Goal: Task Accomplishment & Management: Manage account settings

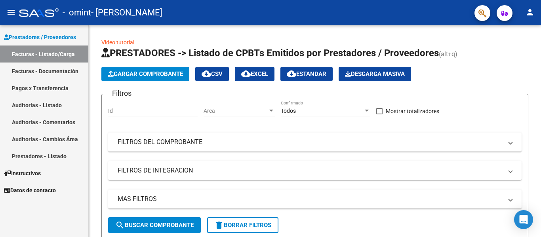
click at [531, 15] on mat-icon "person" at bounding box center [531, 13] width 10 height 10
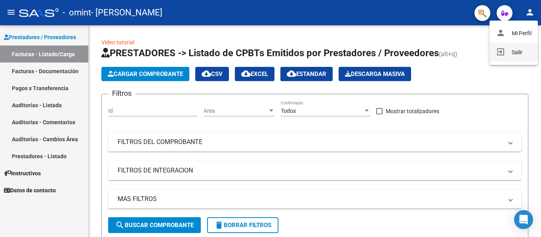
click at [508, 51] on button "exit_to_app Salir" at bounding box center [514, 52] width 48 height 19
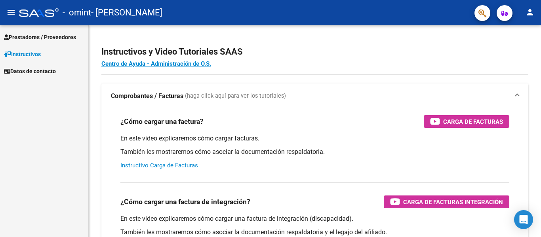
click at [34, 33] on span "Prestadores / Proveedores" at bounding box center [40, 37] width 72 height 9
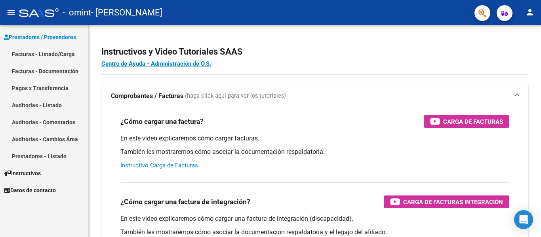
click at [51, 49] on link "Facturas - Listado/Carga" at bounding box center [44, 54] width 88 height 17
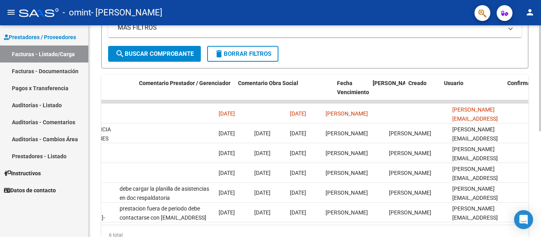
scroll to position [0, 1119]
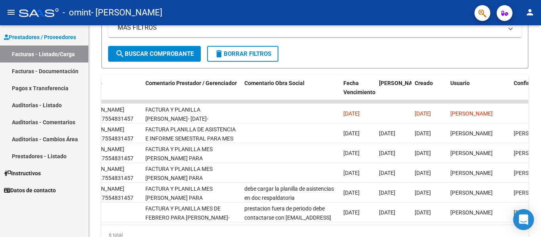
click at [525, 217] on icon "Open Intercom Messenger" at bounding box center [523, 220] width 9 height 10
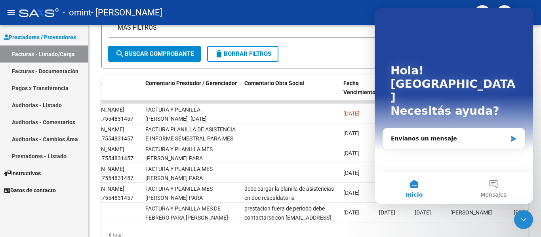
scroll to position [0, 0]
click at [524, 220] on icon "Cerrar Intercom Messenger" at bounding box center [524, 219] width 6 height 3
